Goal: Task Accomplishment & Management: Use online tool/utility

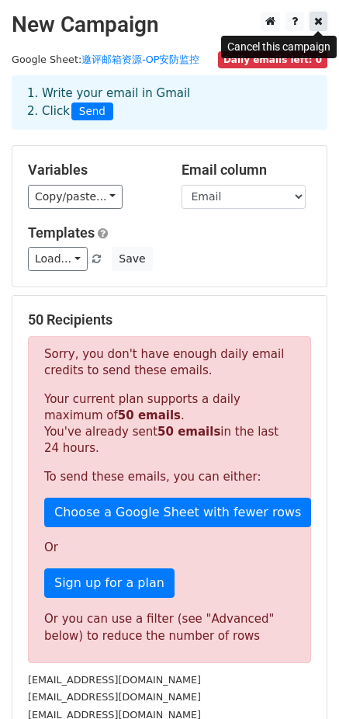
click at [317, 26] on icon at bounding box center [318, 21] width 9 height 11
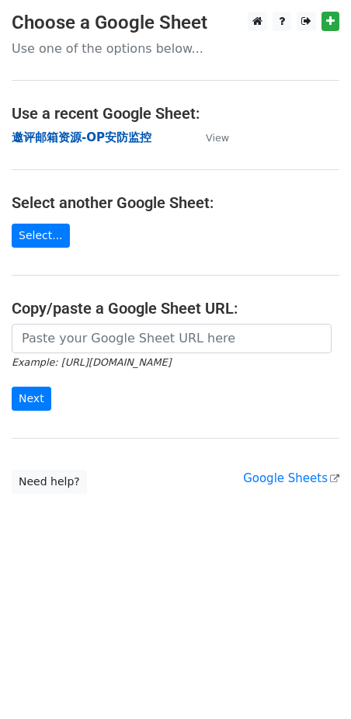
click at [124, 136] on strong "邀评邮箱资源-OP安防监控" at bounding box center [82, 137] width 140 height 14
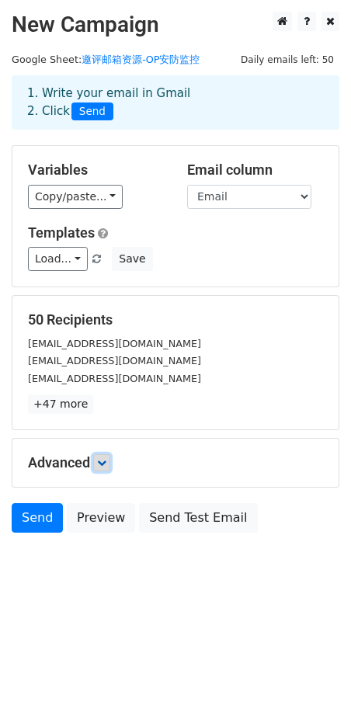
click at [103, 463] on icon at bounding box center [101, 462] width 9 height 9
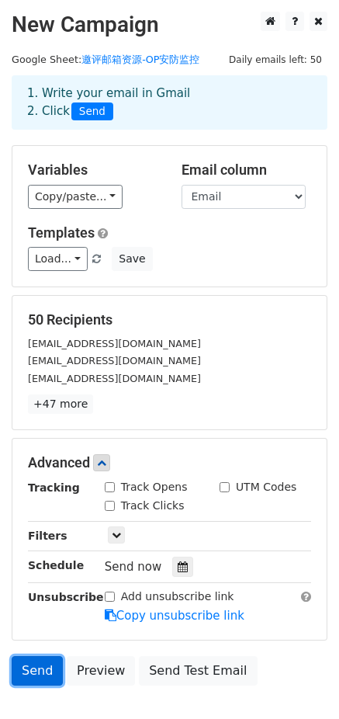
click at [40, 668] on link "Send" at bounding box center [37, 671] width 51 height 30
